Goal: Task Accomplishment & Management: Complete application form

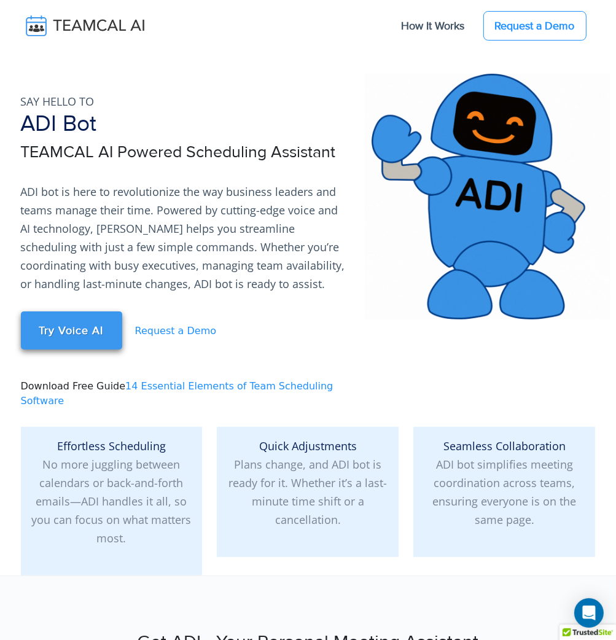
click at [83, 319] on link "Try Voice AI" at bounding box center [71, 330] width 101 height 38
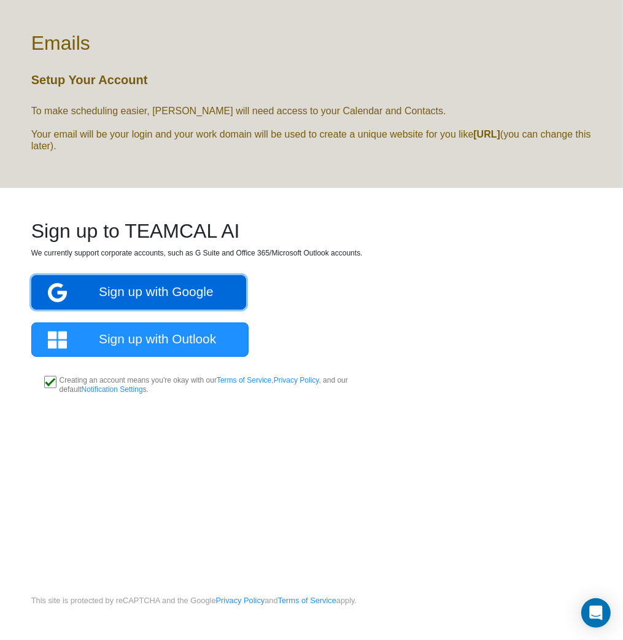
click at [203, 293] on link "Sign up with Google" at bounding box center [138, 292] width 215 height 34
